Goal: Check status

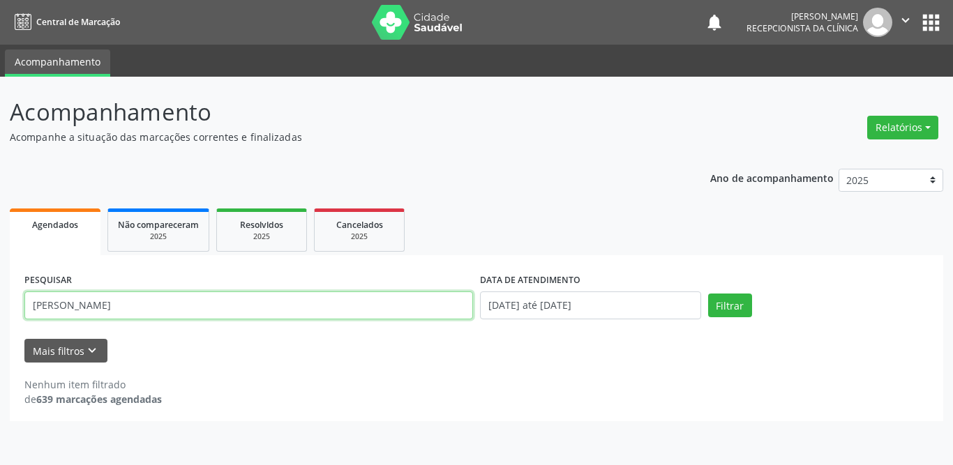
drag, startPoint x: 180, startPoint y: 306, endPoint x: 3, endPoint y: 304, distance: 176.5
click at [3, 304] on div "Acompanhamento Acompanhe a situação das marcações correntes e finalizadas Relat…" at bounding box center [476, 271] width 953 height 389
type input "gizelda"
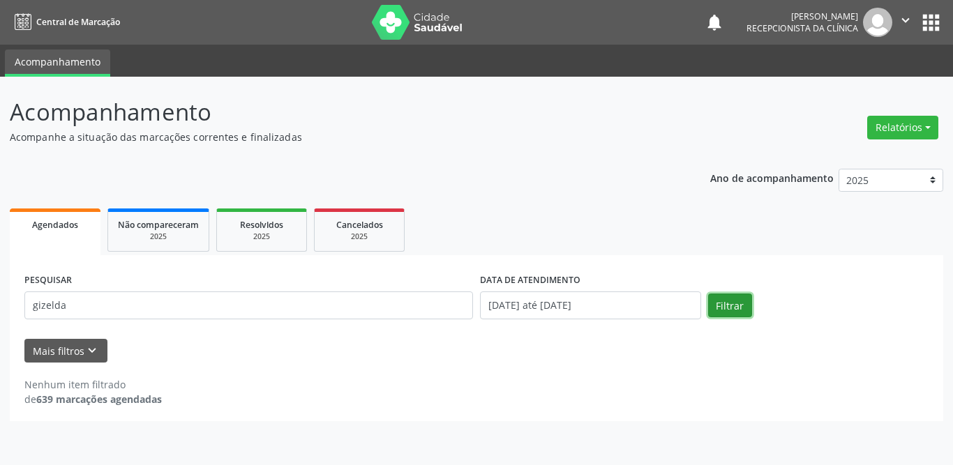
click at [728, 306] on button "Filtrar" at bounding box center [730, 306] width 44 height 24
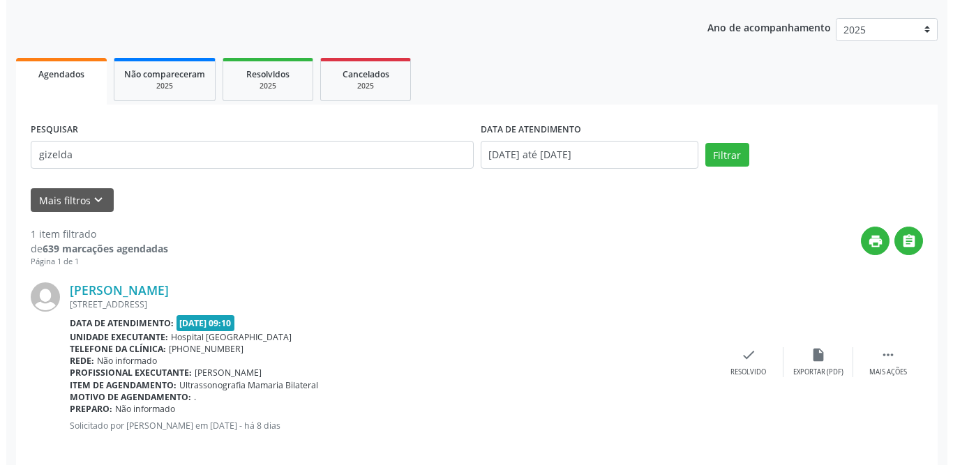
scroll to position [166, 0]
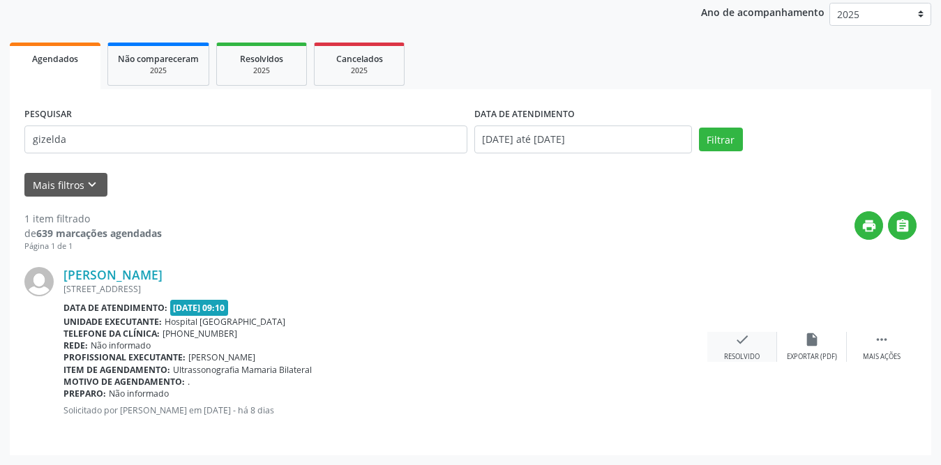
click at [754, 350] on div "check Resolvido" at bounding box center [742, 347] width 70 height 30
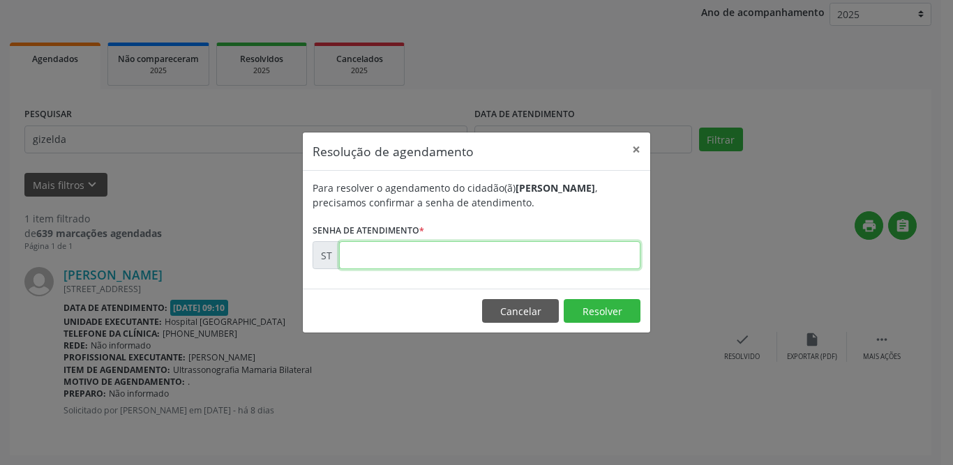
click at [426, 248] on input "text" at bounding box center [489, 255] width 301 height 28
type input "00019083"
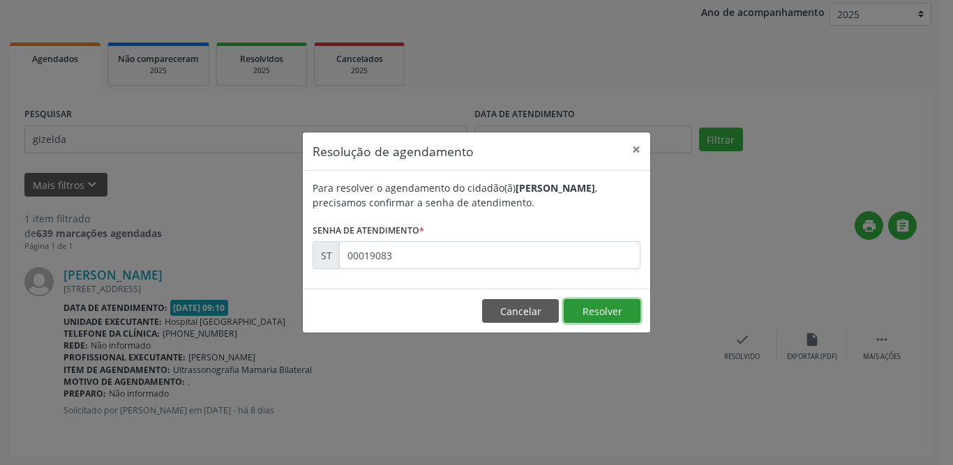
click at [599, 312] on button "Resolver" at bounding box center [602, 311] width 77 height 24
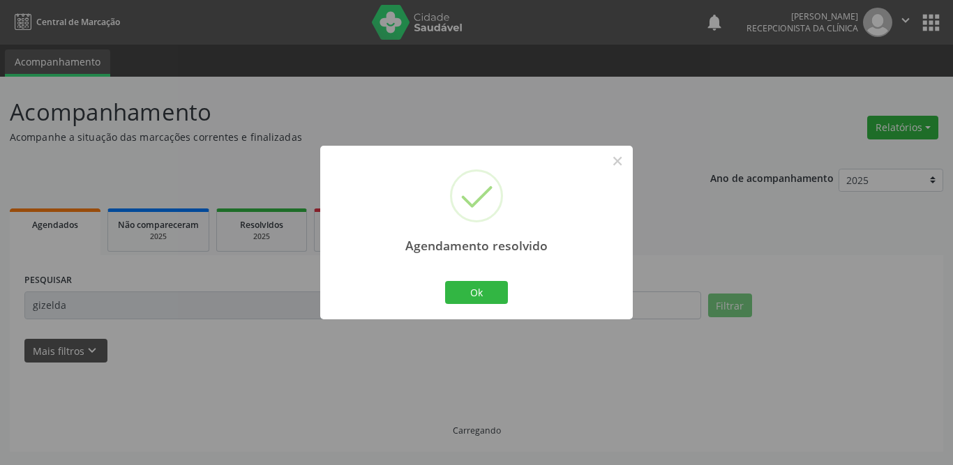
scroll to position [0, 0]
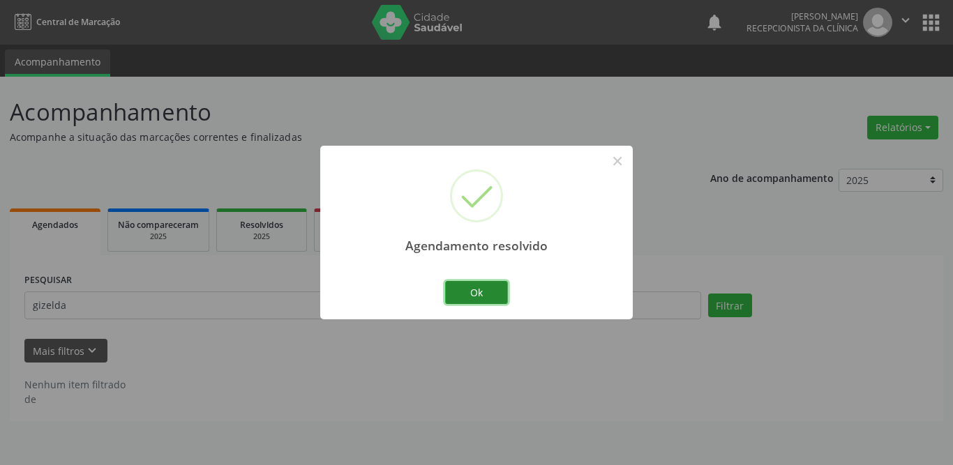
click at [455, 291] on button "Ok" at bounding box center [476, 293] width 63 height 24
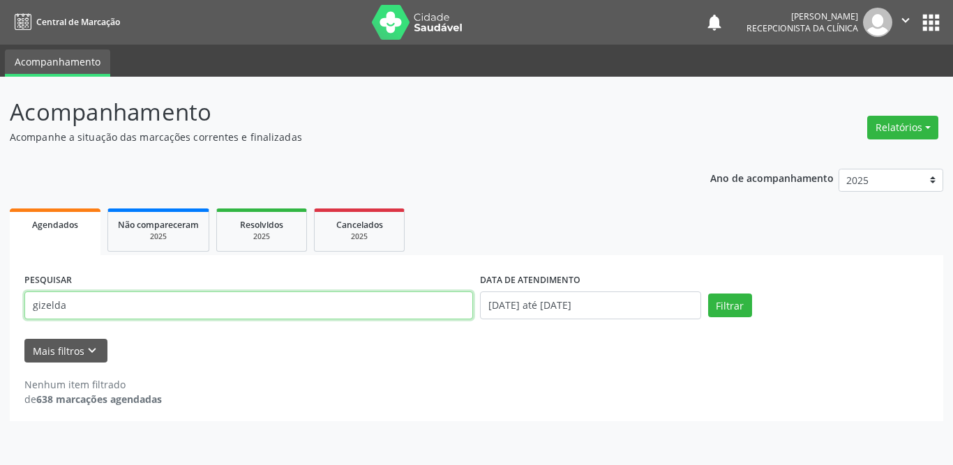
drag, startPoint x: 107, startPoint y: 299, endPoint x: 0, endPoint y: 301, distance: 106.7
click at [0, 301] on div "Acompanhamento Acompanhe a situação das marcações correntes e finalizadas Relat…" at bounding box center [476, 271] width 953 height 389
